Goal: Book appointment/travel/reservation

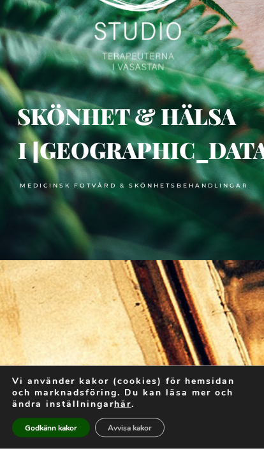
scroll to position [237, 0]
click at [124, 437] on button "Avvisa kakor" at bounding box center [129, 427] width 69 height 19
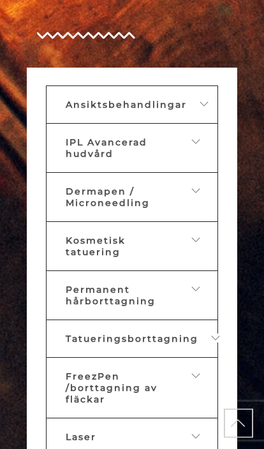
scroll to position [846, 0]
click at [209, 108] on icon at bounding box center [205, 103] width 10 height 9
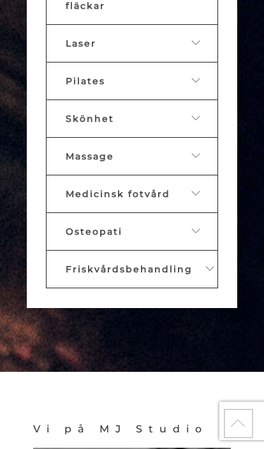
scroll to position [1418, 0]
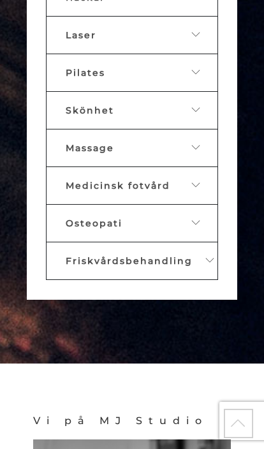
click at [147, 167] on link "Massage" at bounding box center [132, 148] width 172 height 38
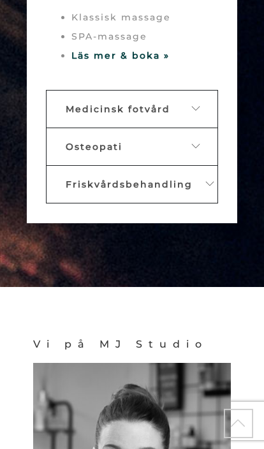
click at [143, 27] on li "Klassisk massage" at bounding box center [144, 17] width 147 height 19
click at [111, 61] on strong "Läs mer & boka »" at bounding box center [120, 55] width 98 height 11
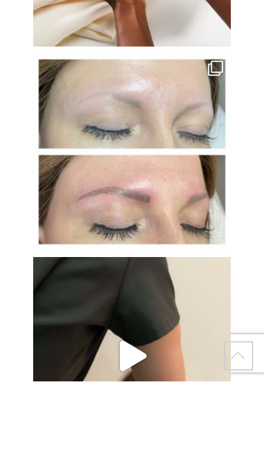
scroll to position [6350, 0]
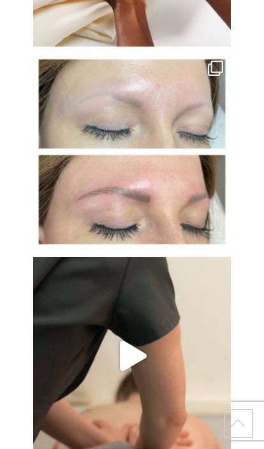
click at [139, 340] on icon "Play" at bounding box center [133, 355] width 27 height 31
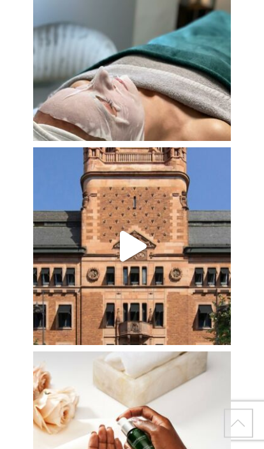
scroll to position [5848, 0]
click at [133, 231] on icon "Play" at bounding box center [133, 246] width 27 height 31
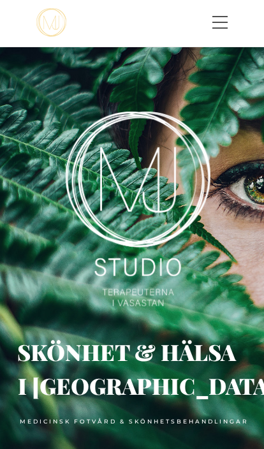
scroll to position [0, 0]
